Goal: Information Seeking & Learning: Compare options

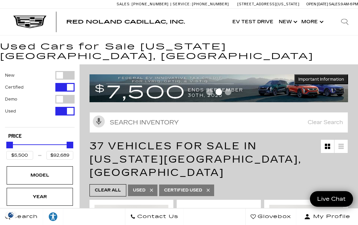
click at [43, 171] on div "Model" at bounding box center [39, 174] width 33 height 7
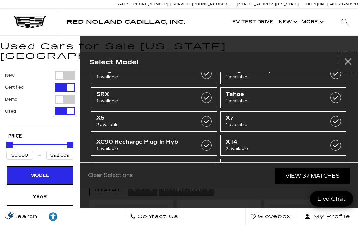
scroll to position [235, 0]
click at [235, 169] on span "1 available" at bounding box center [275, 172] width 98 height 7
type input "$60,000"
checkbox input "true"
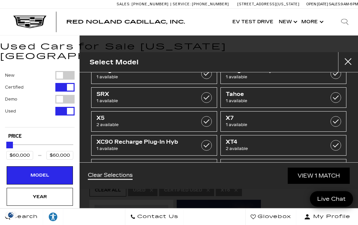
scroll to position [19, 0]
click at [42, 193] on div "Year" at bounding box center [39, 196] width 33 height 7
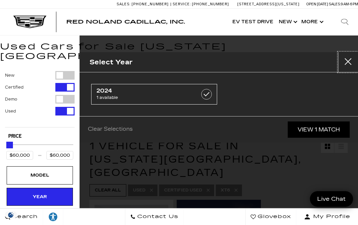
scroll to position [0, 0]
click at [108, 90] on span "2024" at bounding box center [146, 91] width 98 height 7
checkbox input "true"
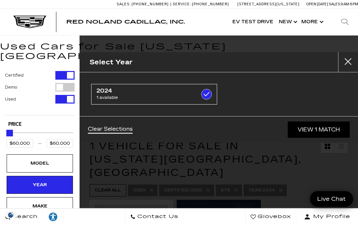
click at [312, 126] on link "View 1 Match" at bounding box center [319, 129] width 62 height 16
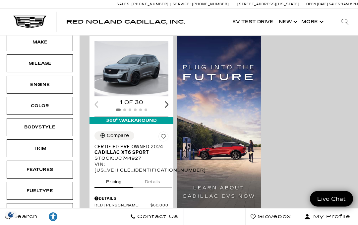
scroll to position [164, 0]
click at [156, 173] on button "Details" at bounding box center [152, 180] width 38 height 15
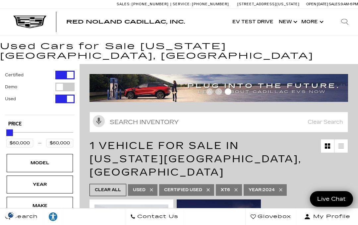
scroll to position [0, 0]
